Goal: Task Accomplishment & Management: Manage account settings

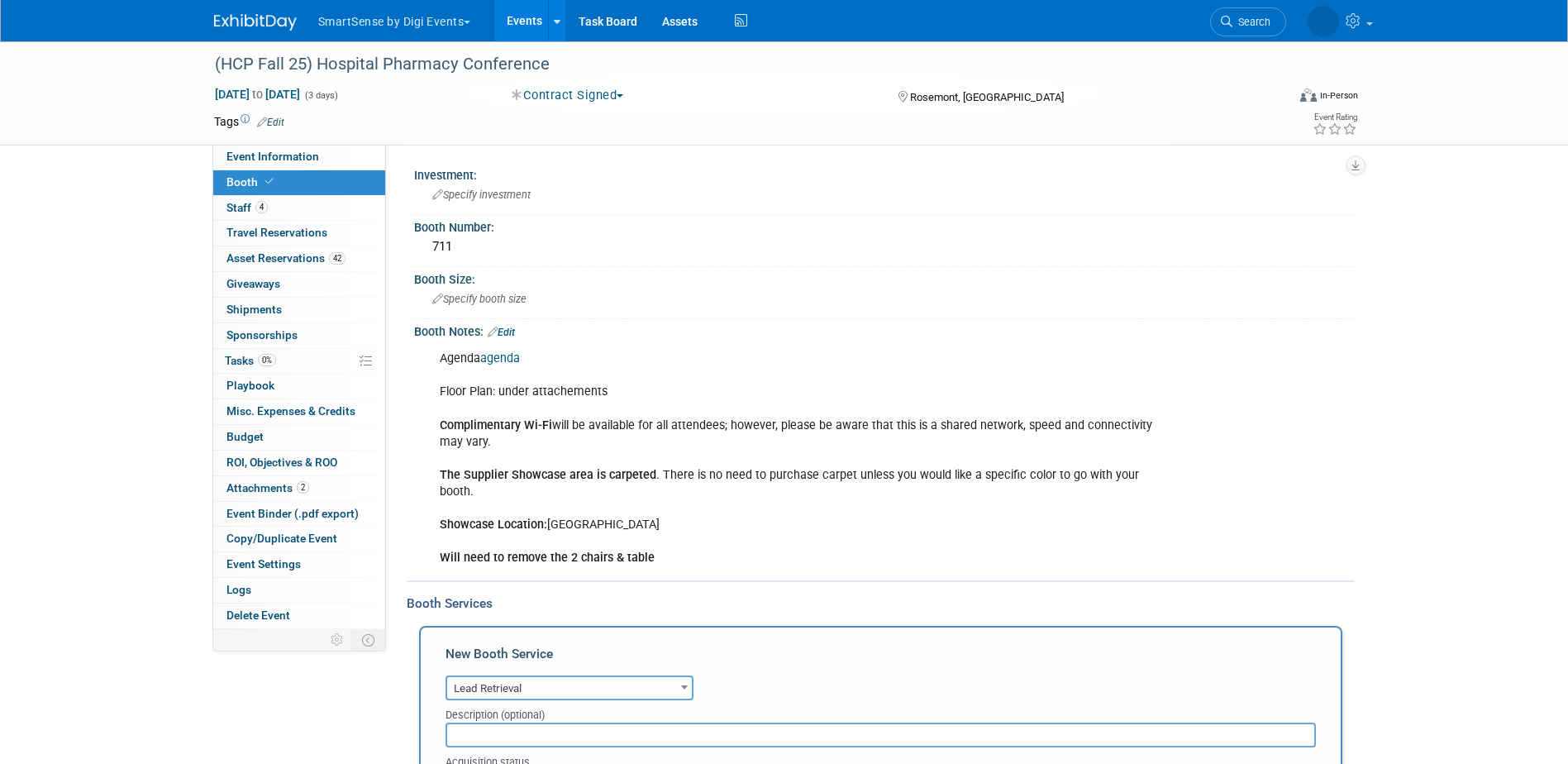
select select "7"
select select "2"
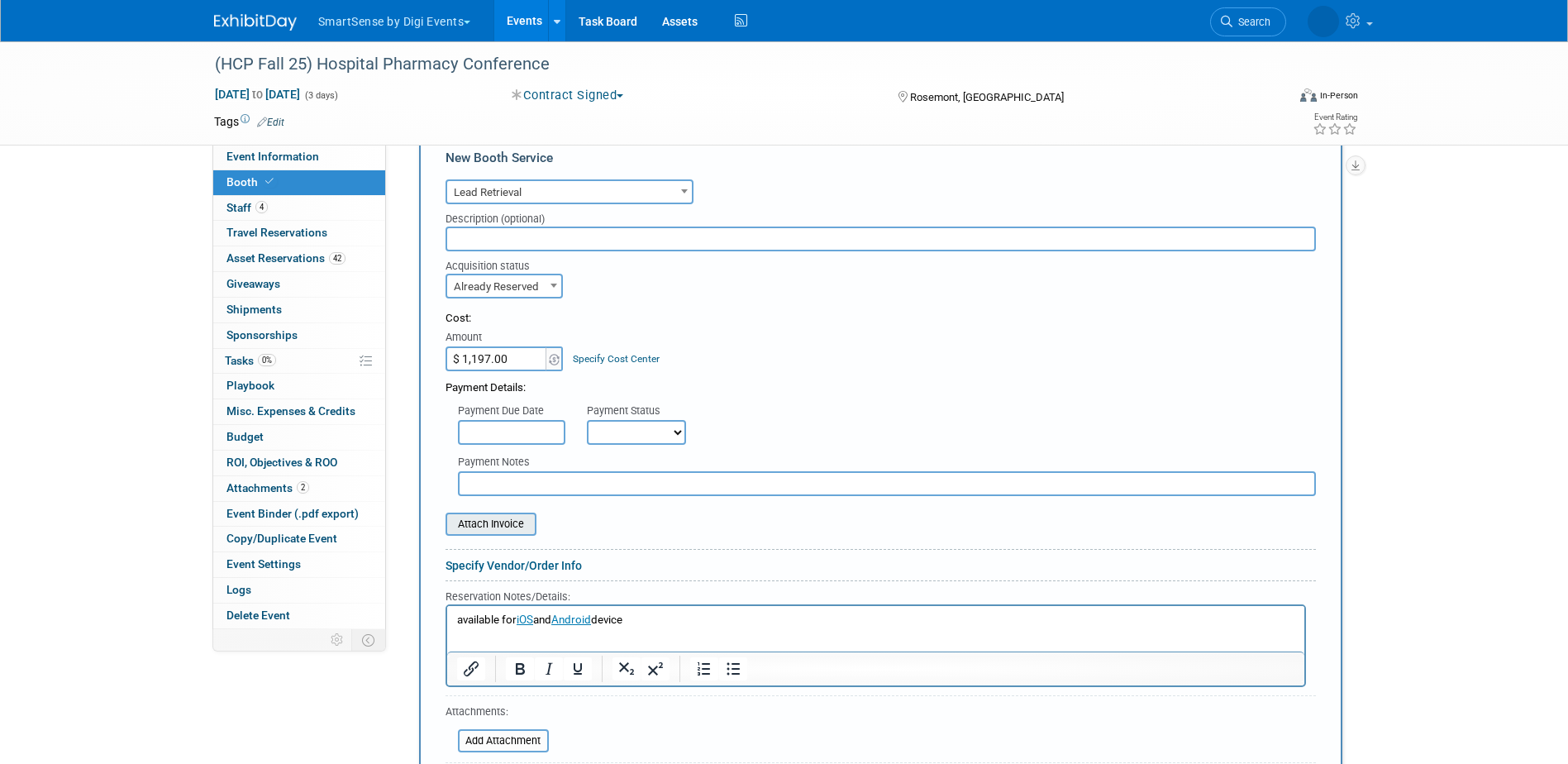
click at [467, 523] on input "file" at bounding box center [436, 524] width 196 height 19
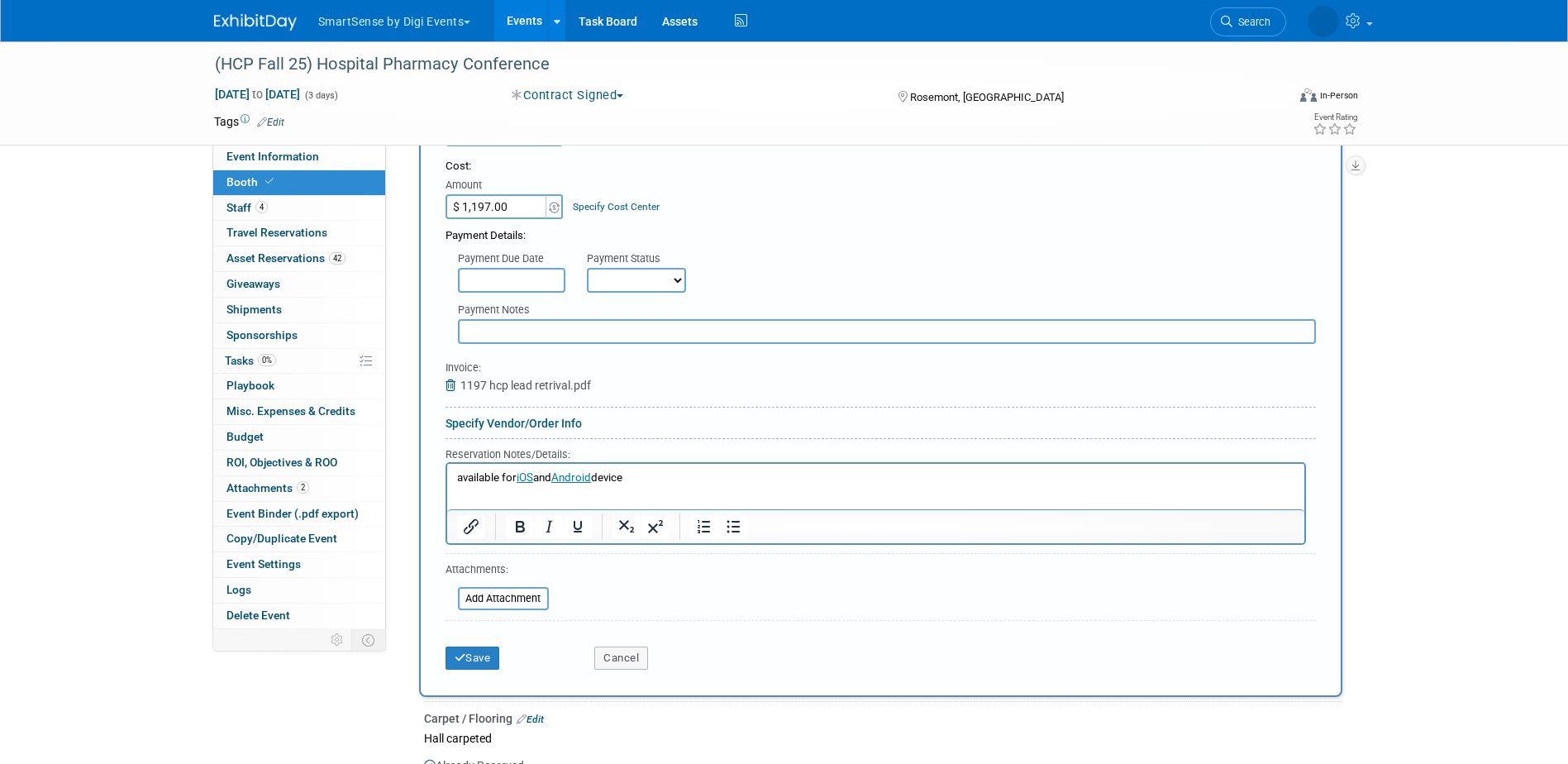
scroll to position [661, 0]
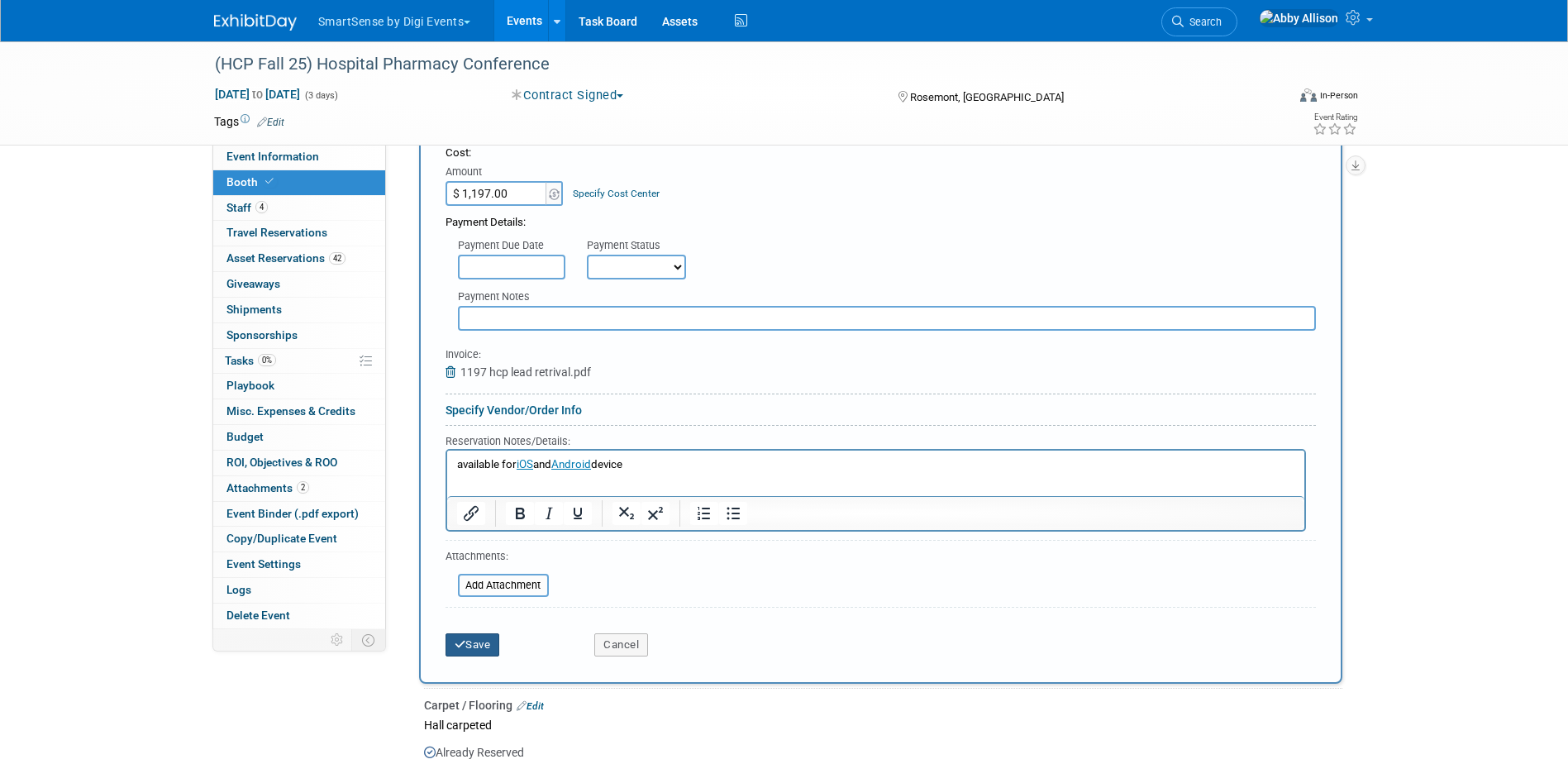
click at [470, 648] on button "Save" at bounding box center [472, 645] width 54 height 23
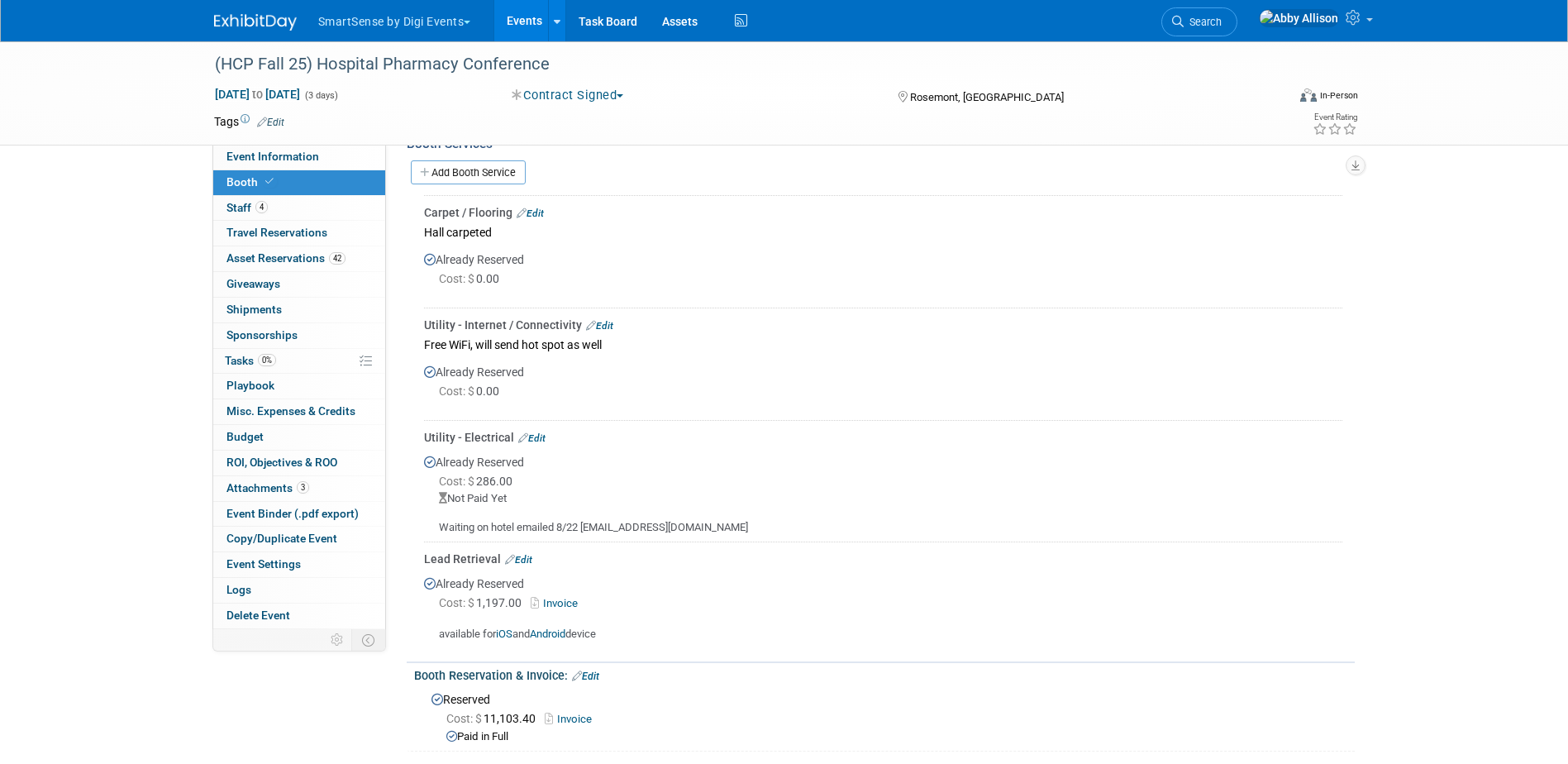
scroll to position [459, 0]
click at [1221, 24] on span "Search" at bounding box center [1202, 21] width 38 height 13
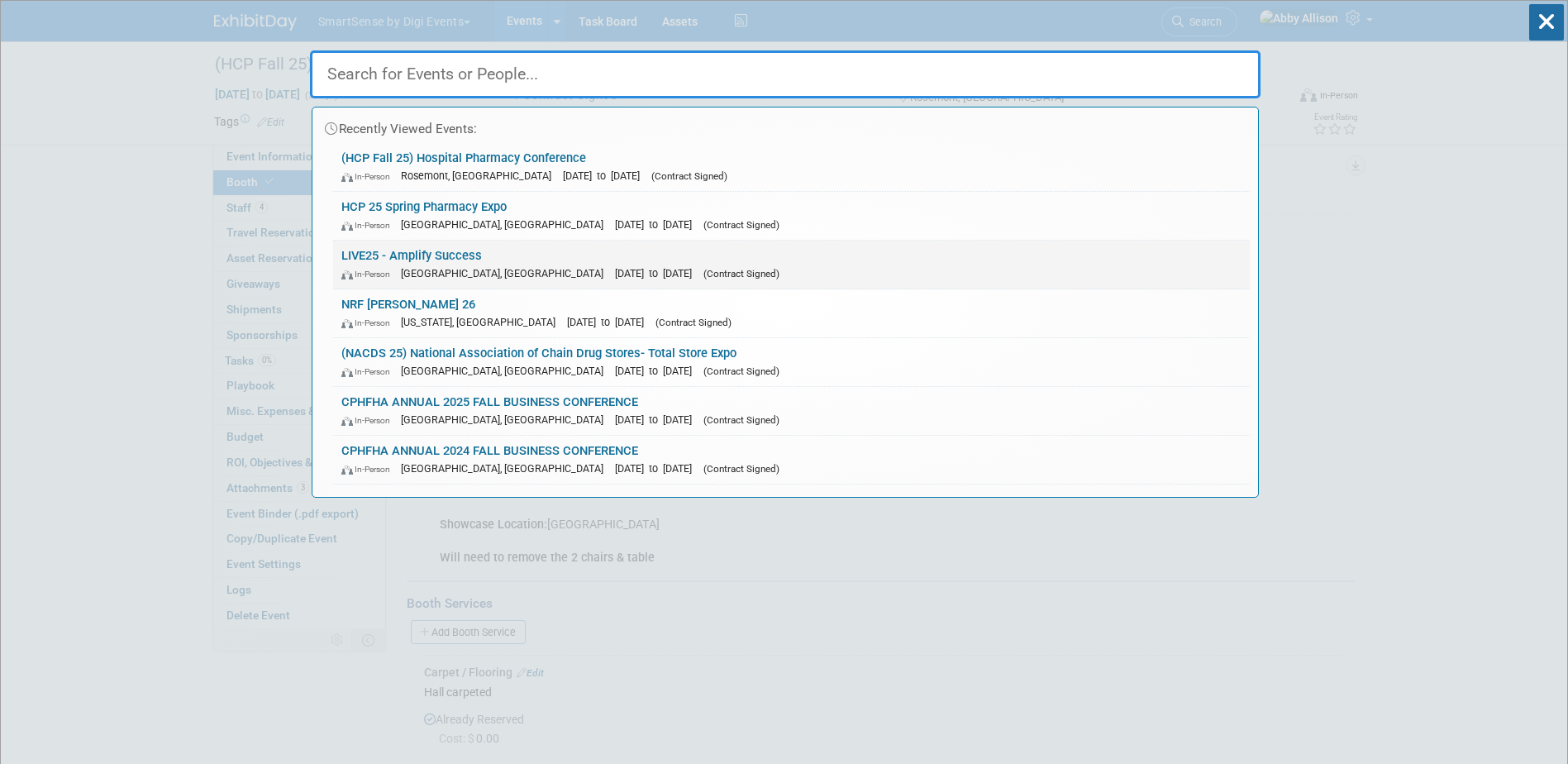
click at [402, 260] on link "LIVE25 - Amplify Success In-Person [GEOGRAPHIC_DATA], [GEOGRAPHIC_DATA] [DATE] …" at bounding box center [791, 264] width 916 height 48
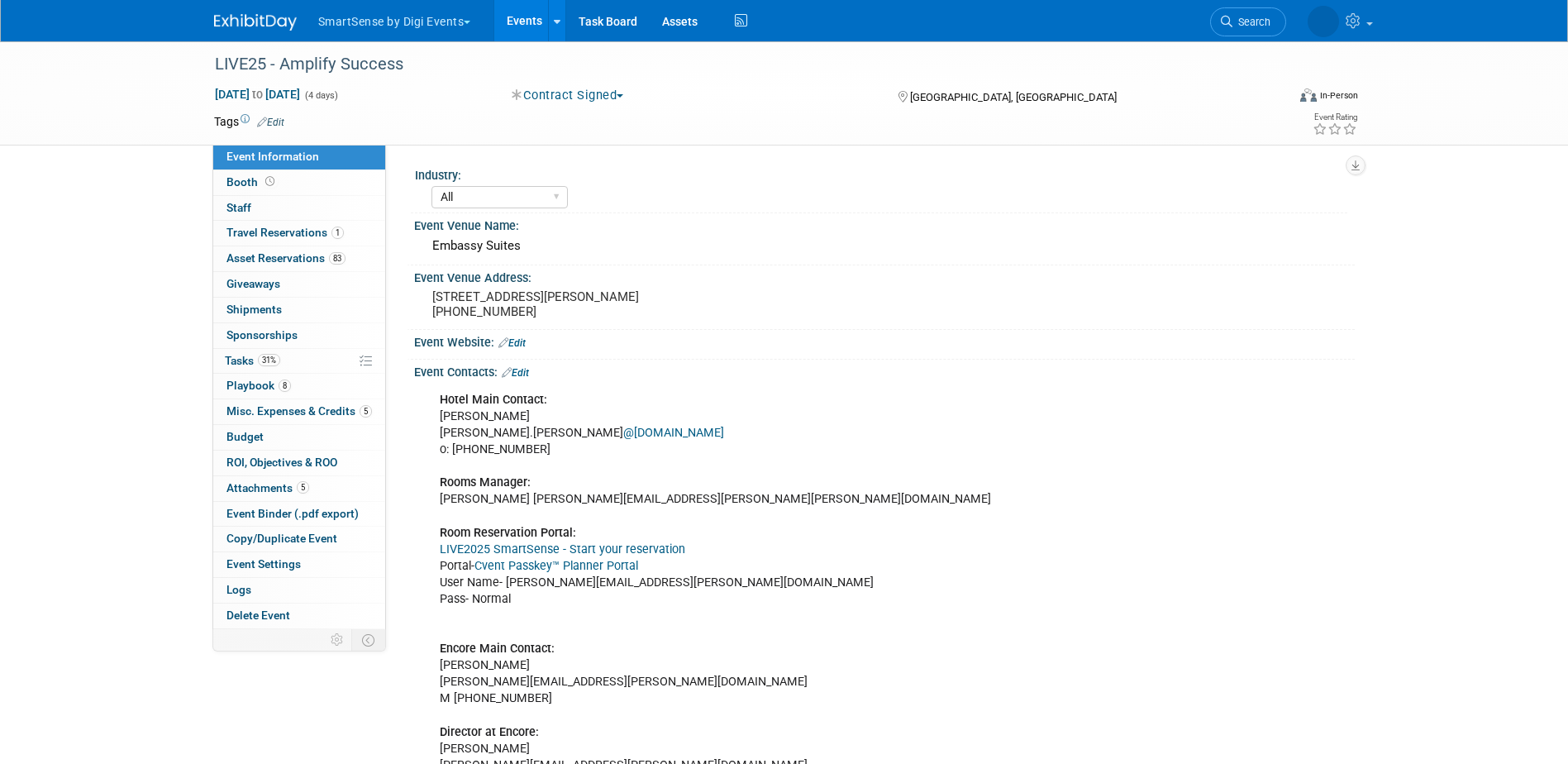
select select "All"
click at [242, 413] on span "Misc. Expenses & Credits 5" at bounding box center [299, 411] width 146 height 14
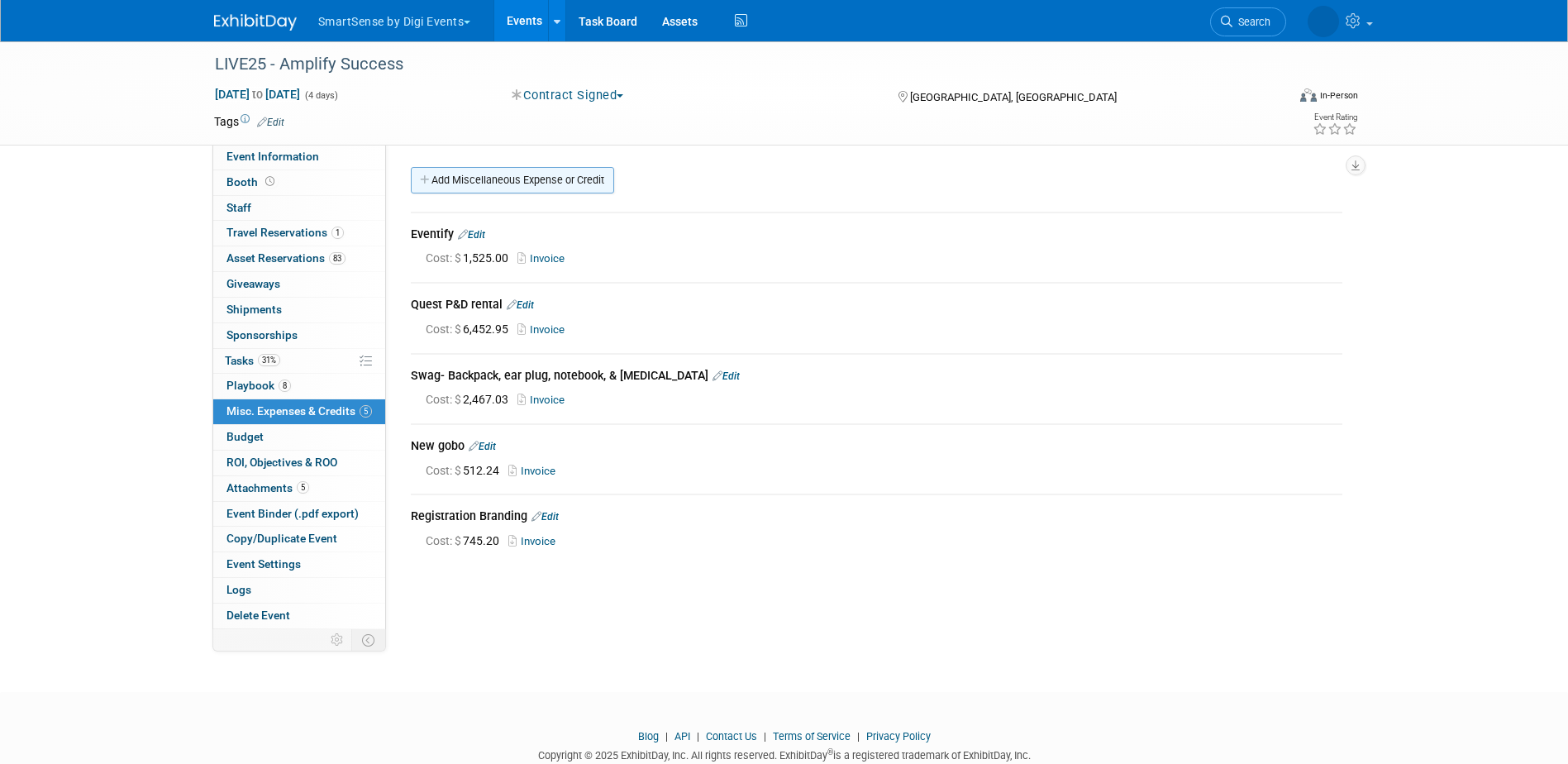
click at [482, 187] on link "Add Miscellaneous Expense or Credit" at bounding box center [512, 180] width 203 height 26
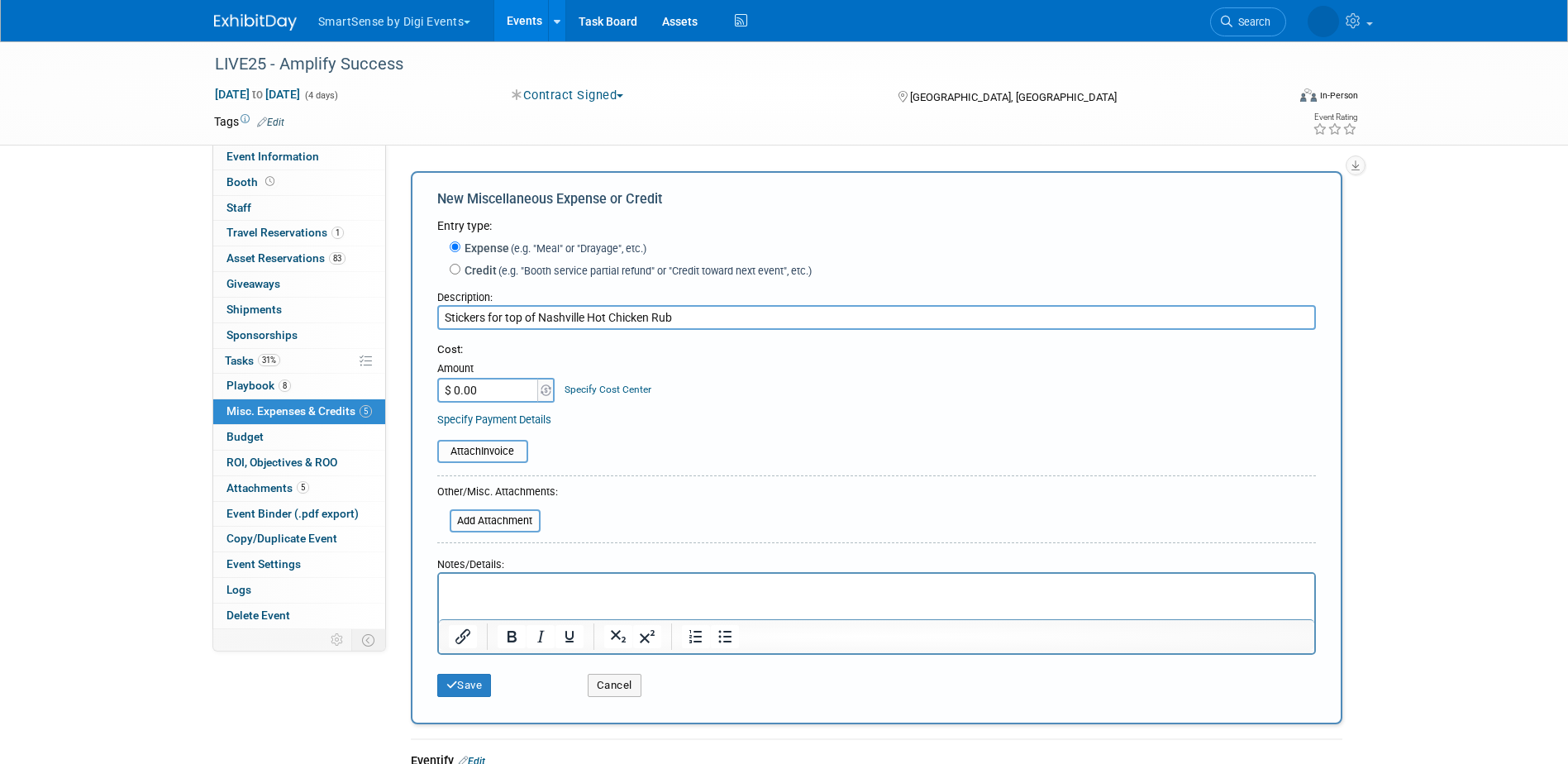
type input "Stickers for top of Nashville Hot Chicken Rub"
click at [511, 396] on input "$ 0.00" at bounding box center [489, 391] width 103 height 25
type input "$ 91.09"
click at [496, 456] on input "file" at bounding box center [427, 451] width 196 height 19
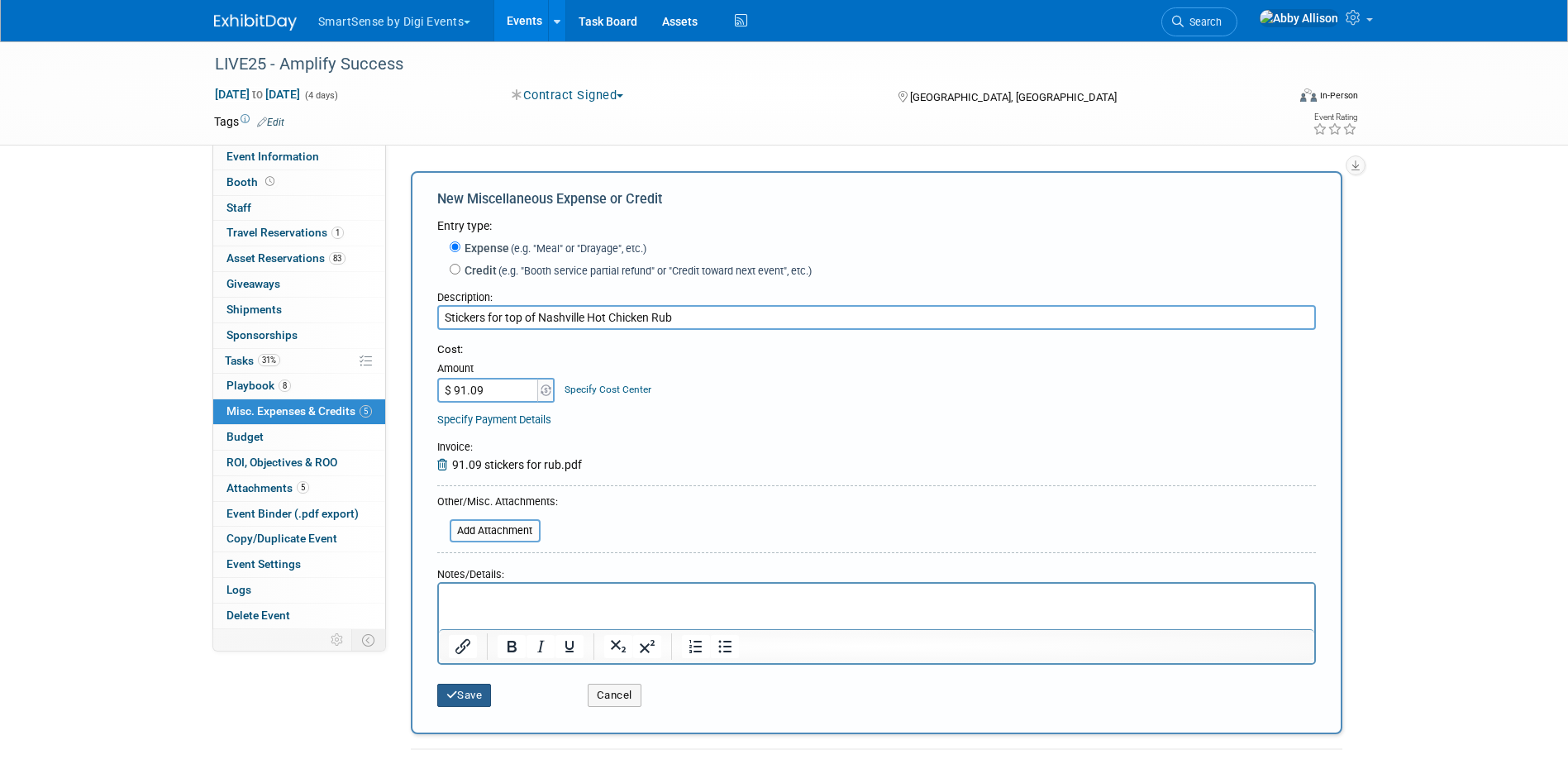
click at [473, 698] on button "Save" at bounding box center [464, 695] width 54 height 23
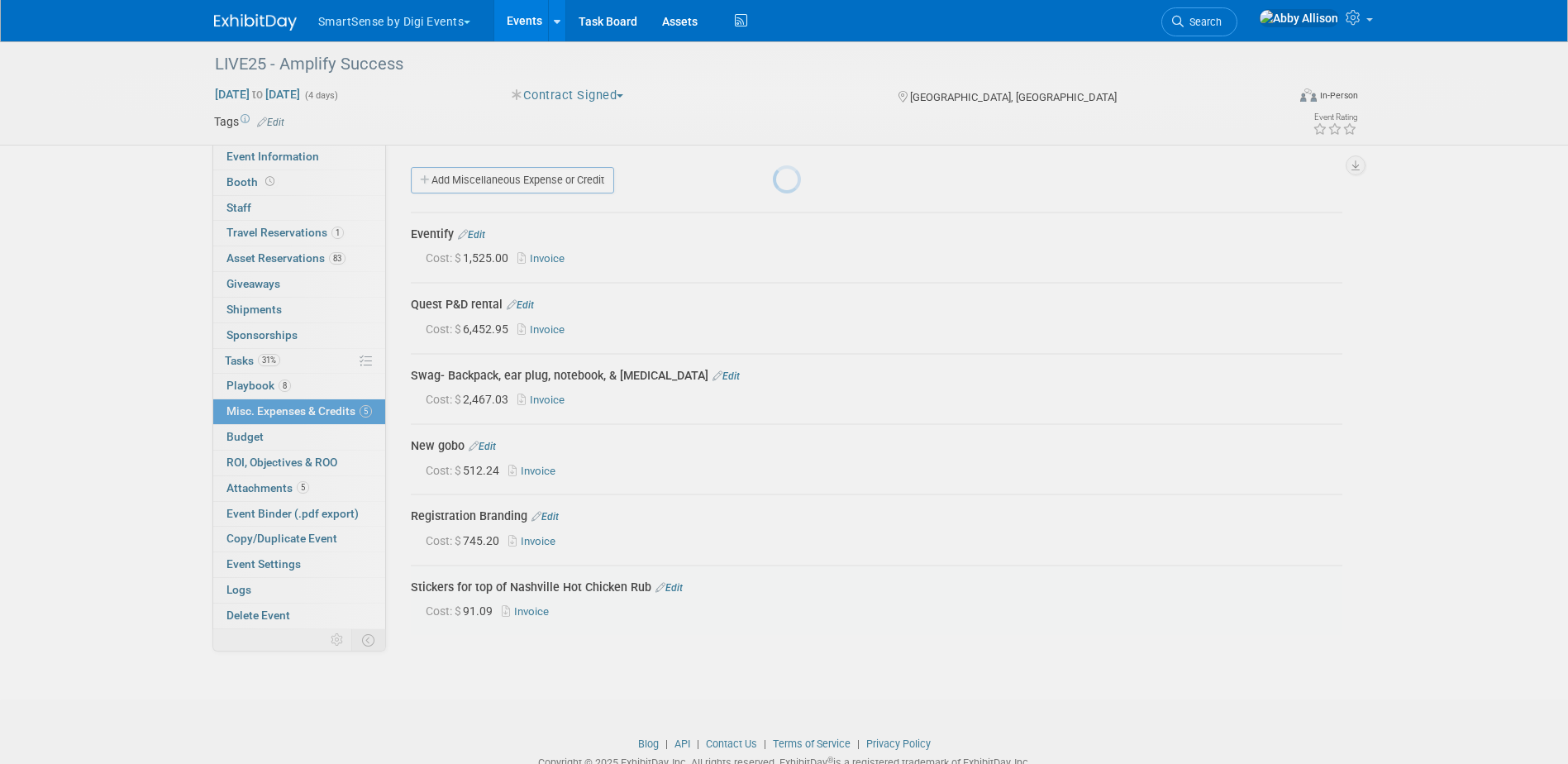
scroll to position [47, 0]
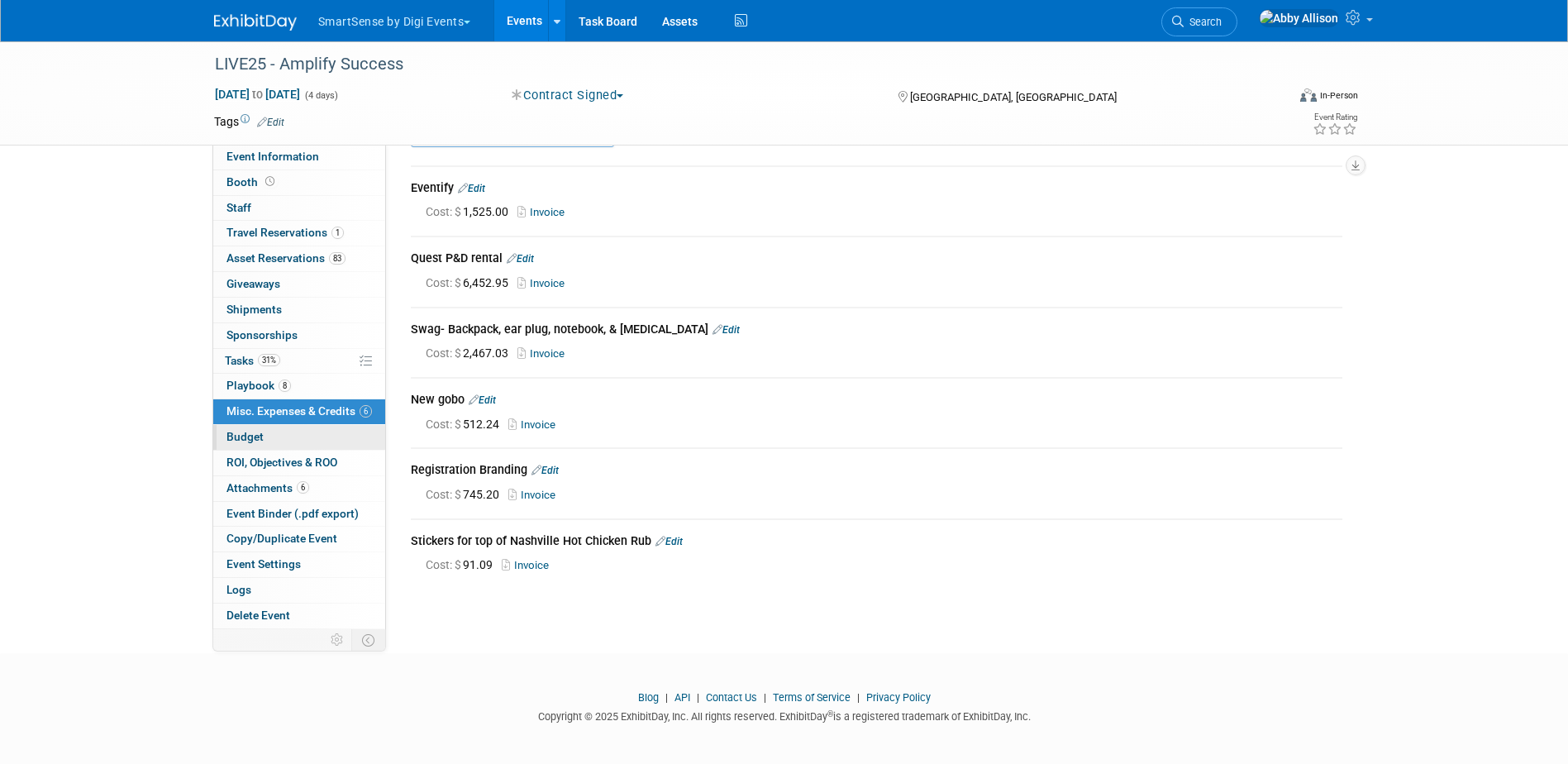
click at [265, 435] on link "Budget" at bounding box center [298, 437] width 172 height 25
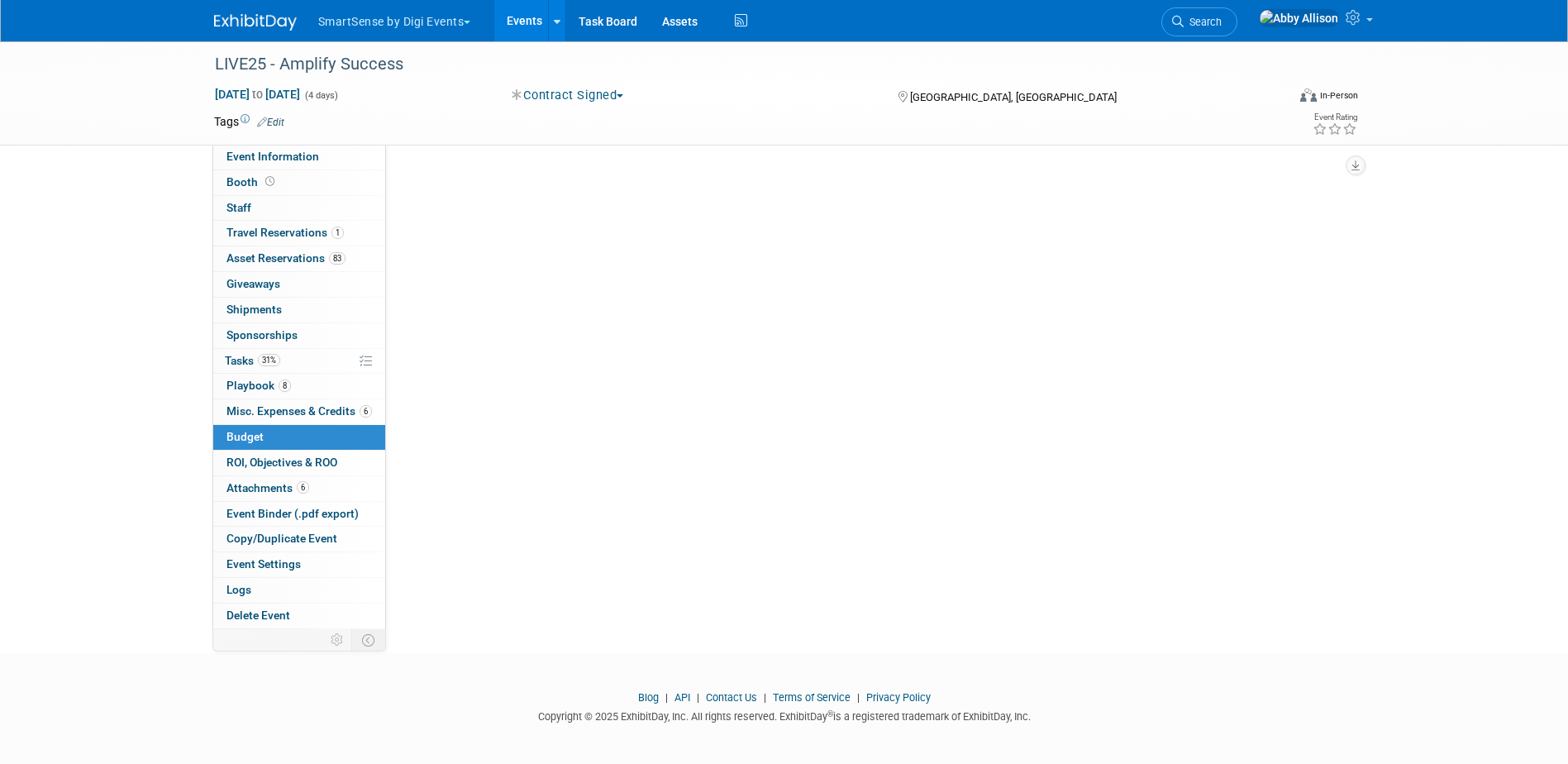
scroll to position [0, 0]
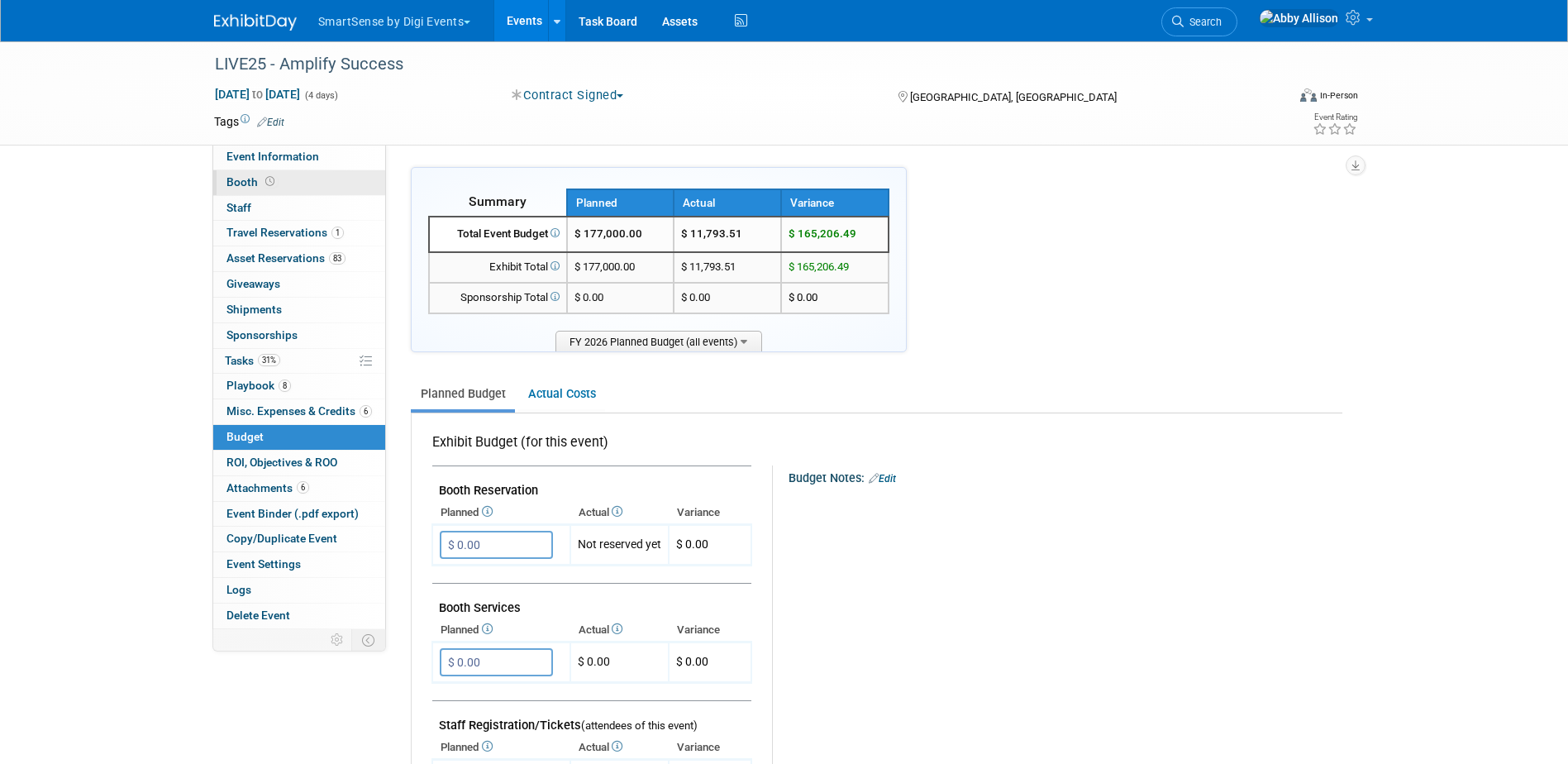
click at [247, 174] on link "Booth" at bounding box center [298, 183] width 172 height 25
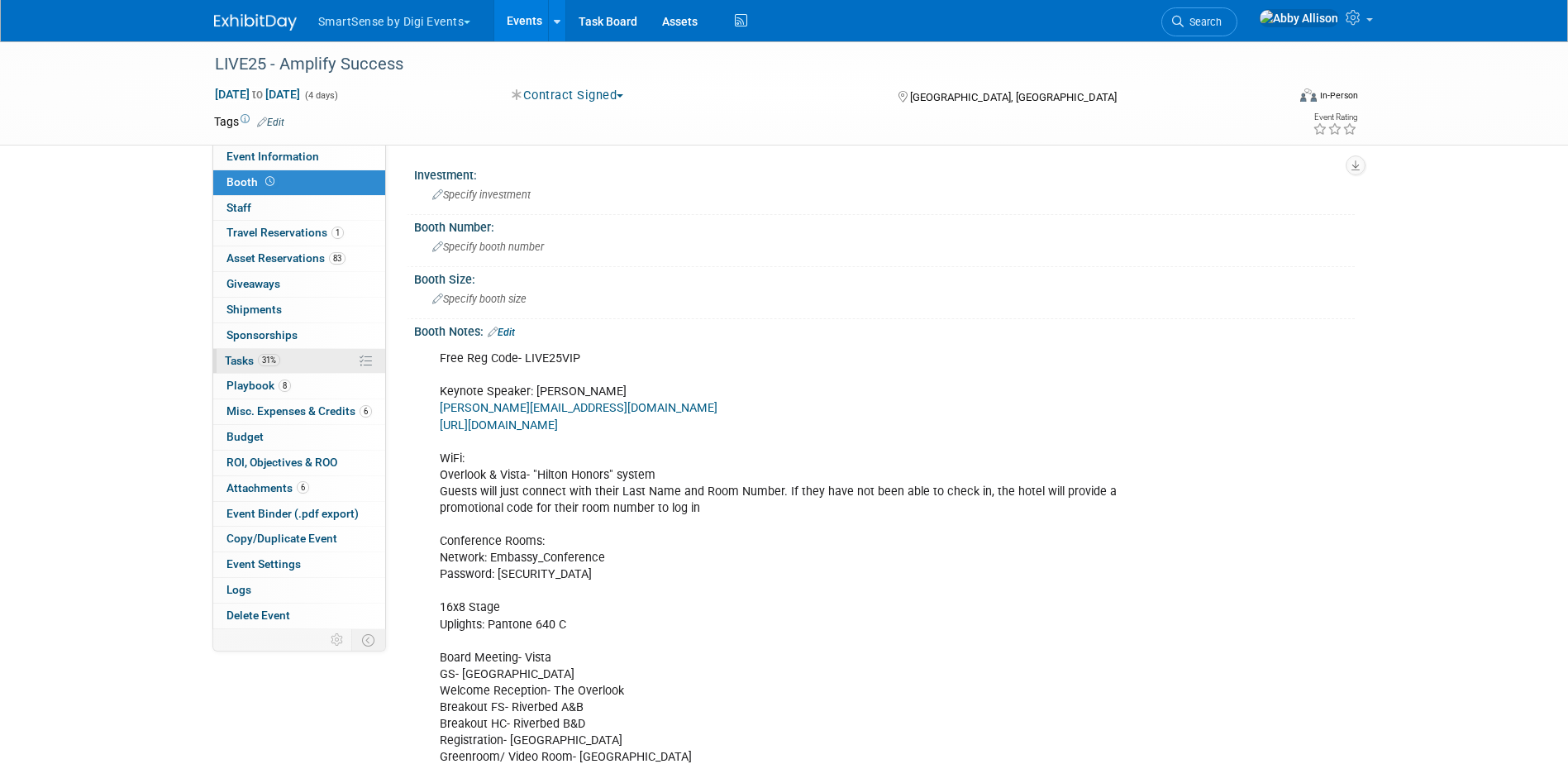
click at [237, 363] on span "Tasks 31%" at bounding box center [252, 361] width 55 height 14
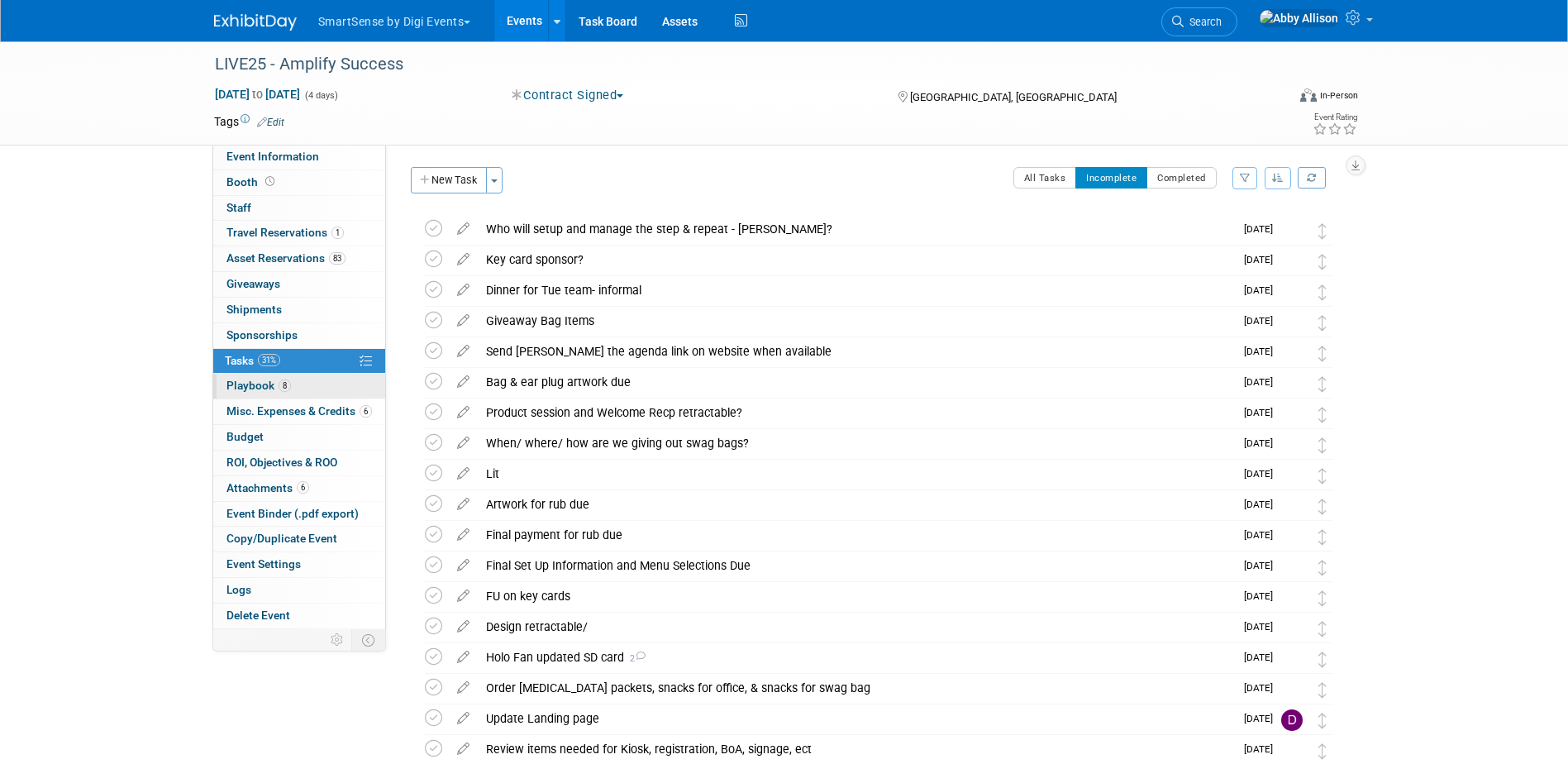
click at [253, 386] on span "Playbook 8" at bounding box center [258, 386] width 64 height 14
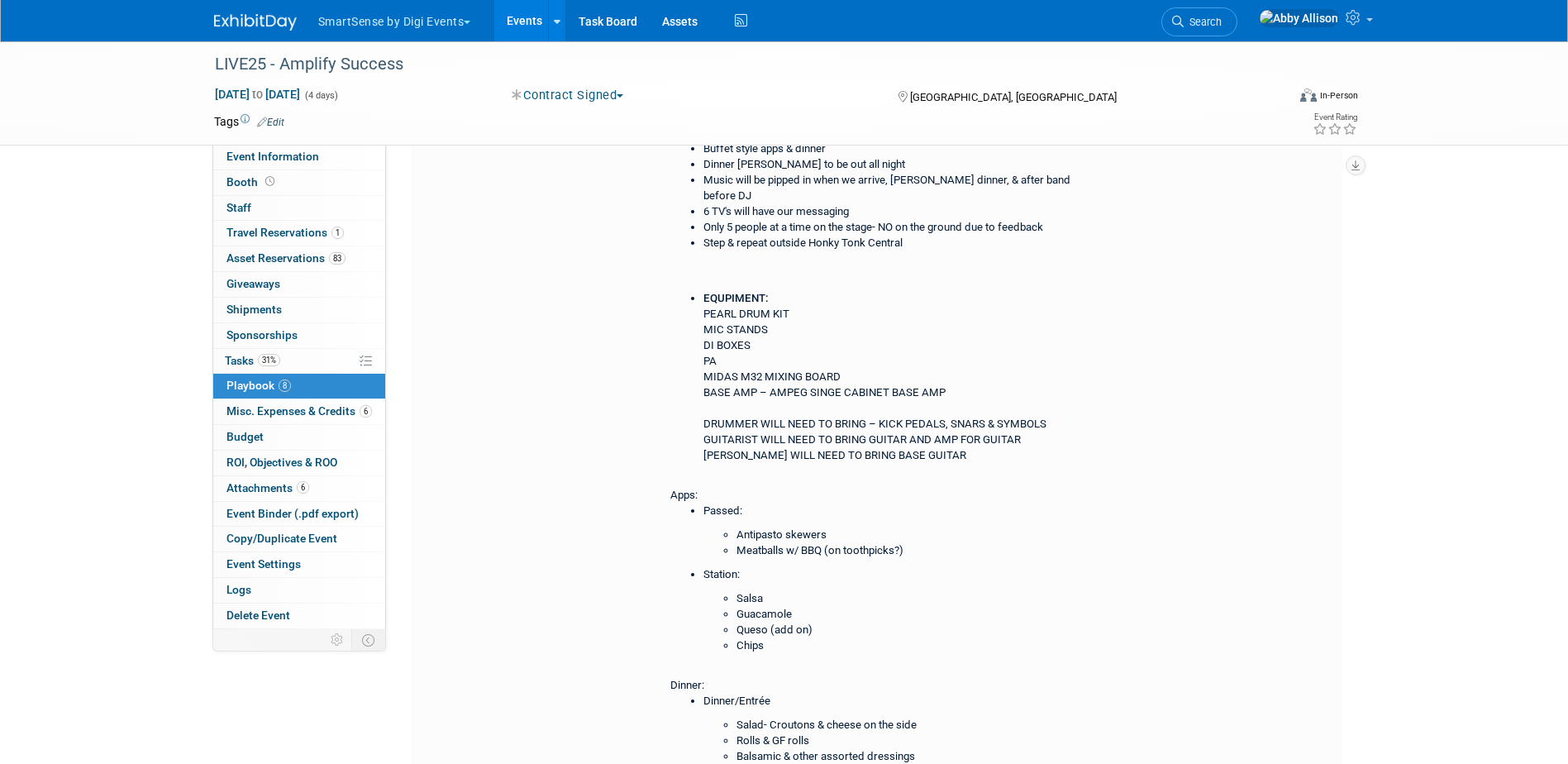
scroll to position [1488, 0]
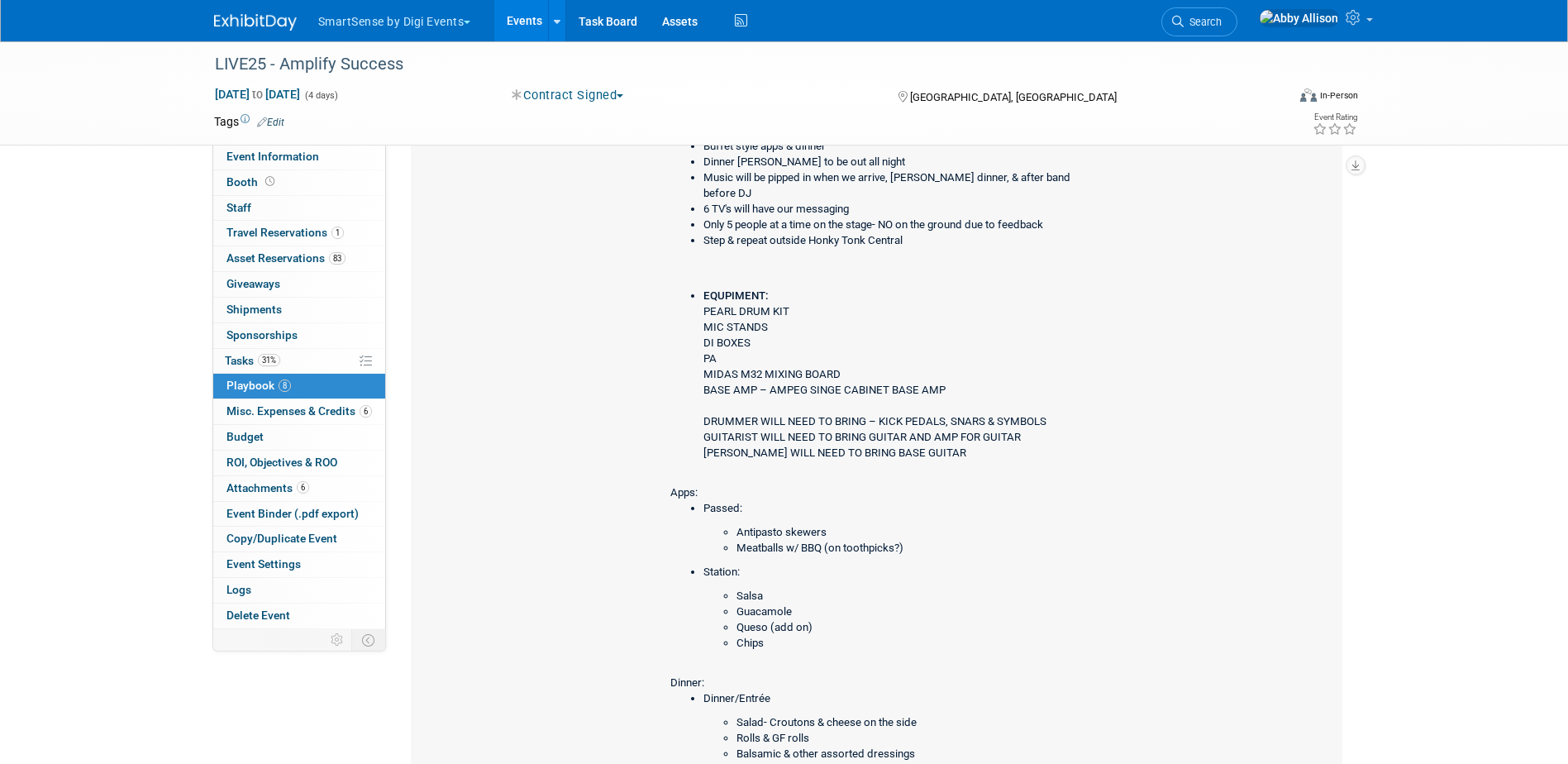
drag, startPoint x: 749, startPoint y: 457, endPoint x: 719, endPoint y: 401, distance: 63.5
click at [749, 457] on li "EQUPIMENT: PEARL DRUM KIT MIC STANDS DI BOXES PA MIDAS M32 MIXING BOARD BASE AM…" at bounding box center [888, 375] width 369 height 173
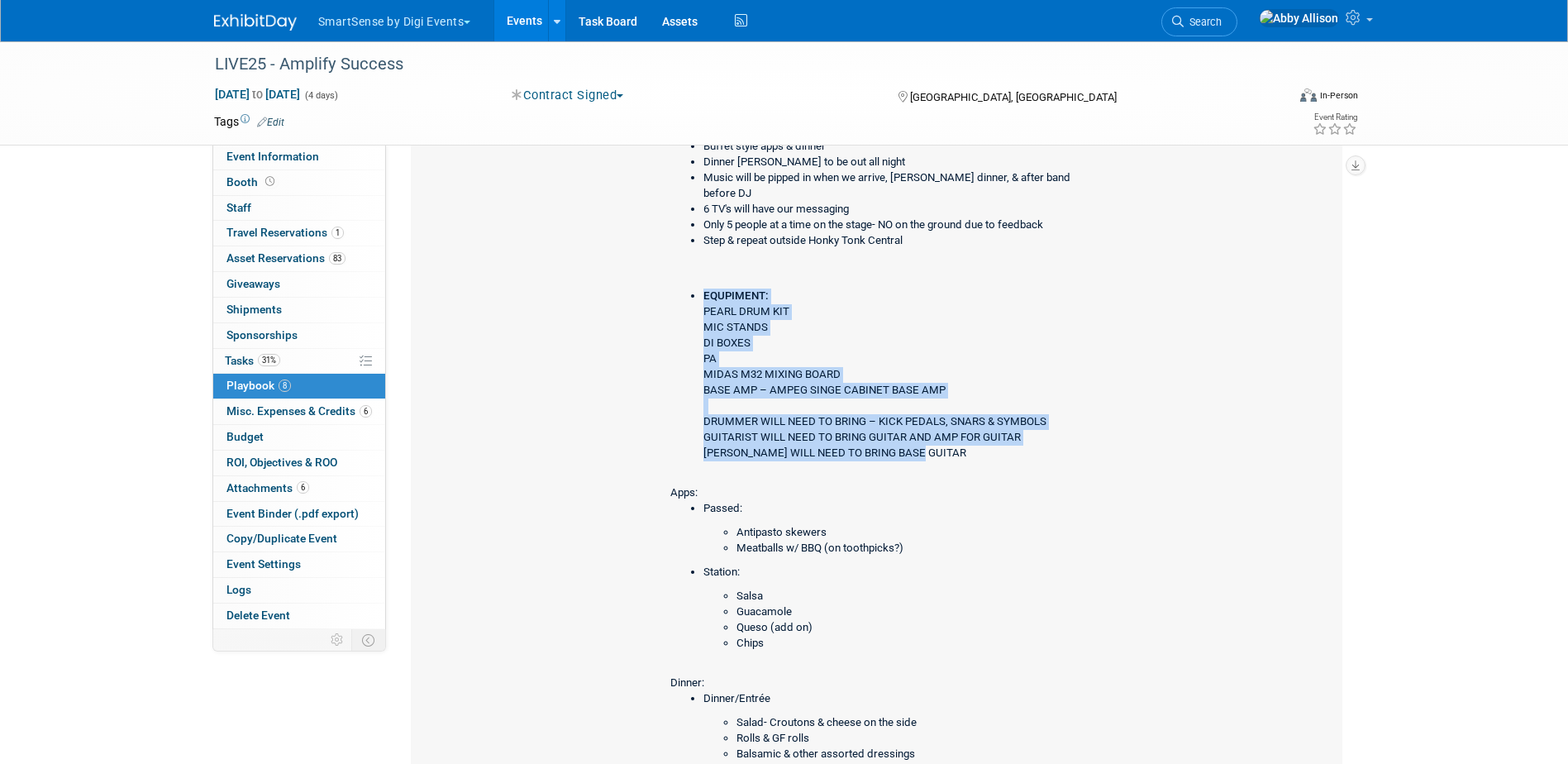
drag, startPoint x: 699, startPoint y: 310, endPoint x: 1023, endPoint y: 460, distance: 357.0
click at [1023, 460] on ul "EQUPIMENT: PEARL DRUM KIT MIC STANDS DI BOXES PA MIDAS M32 MIXING BOARD BASE AM…" at bounding box center [871, 375] width 402 height 173
copy li "EQUPIMENT: PEARL DRUM KIT MIC STANDS DI BOXES PA MIDAS M32 MIXING BOARD BASE AM…"
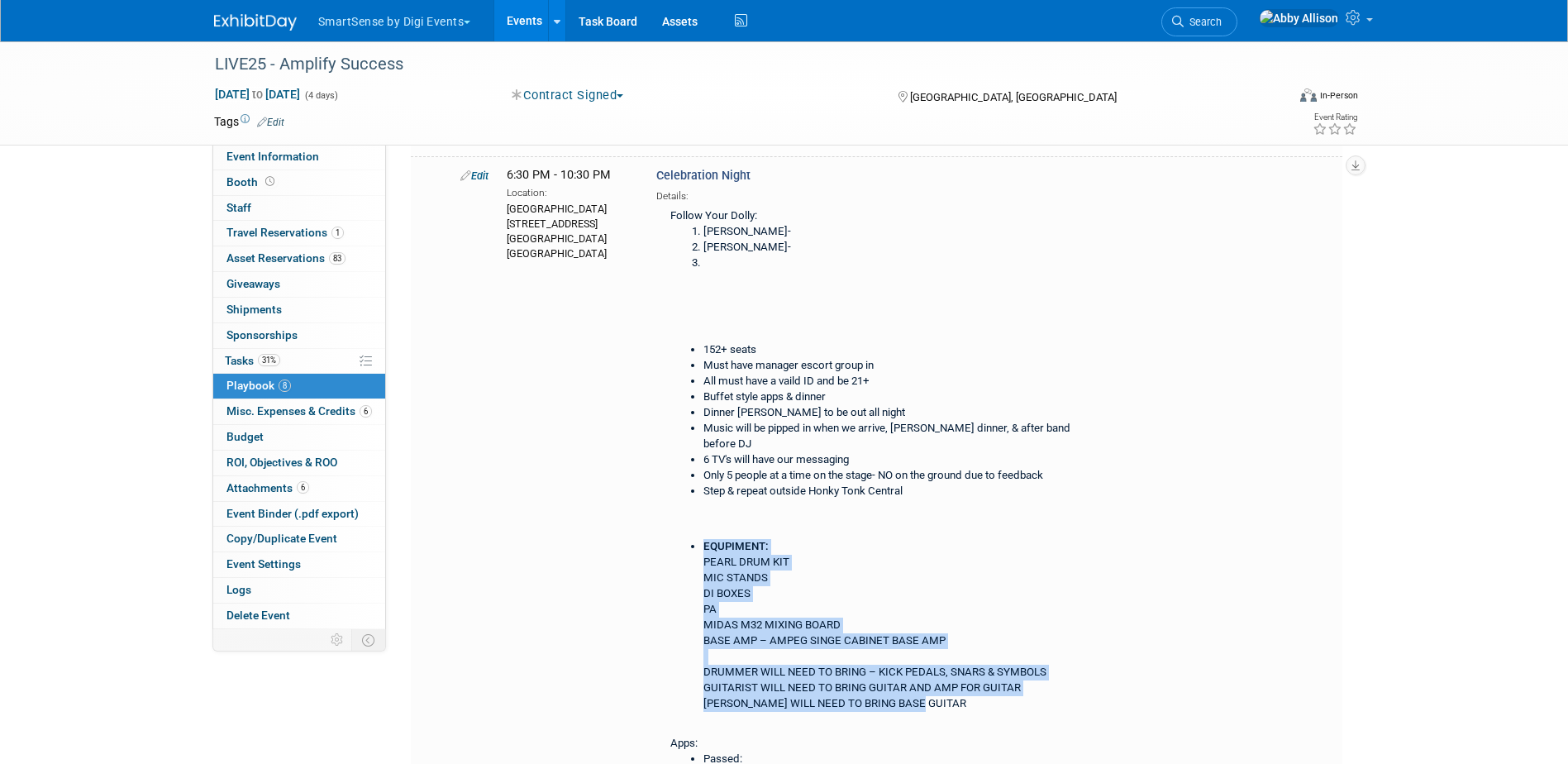
scroll to position [1075, 0]
